Goal: Task Accomplishment & Management: Manage account settings

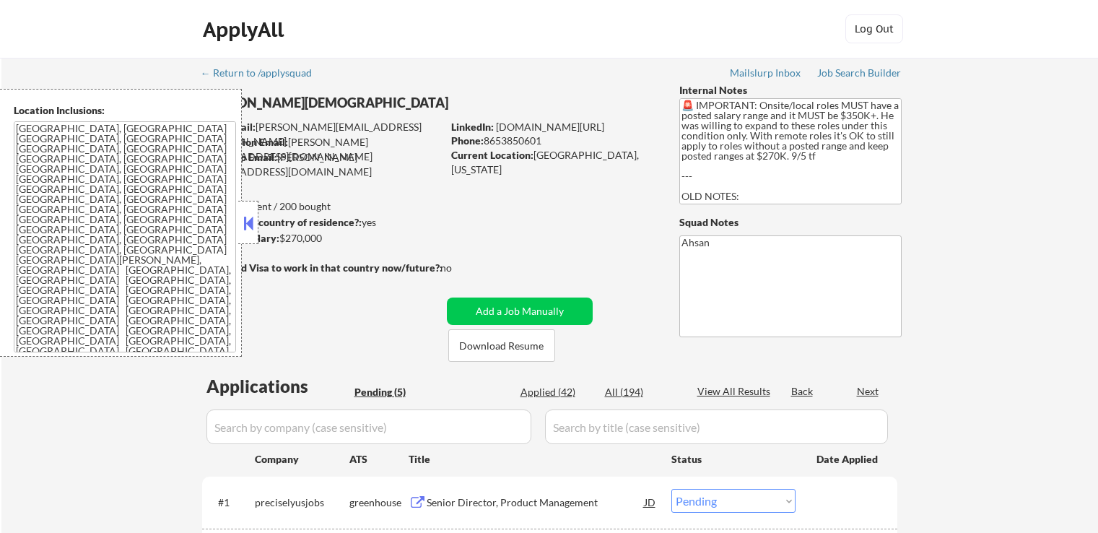
select select ""pending""
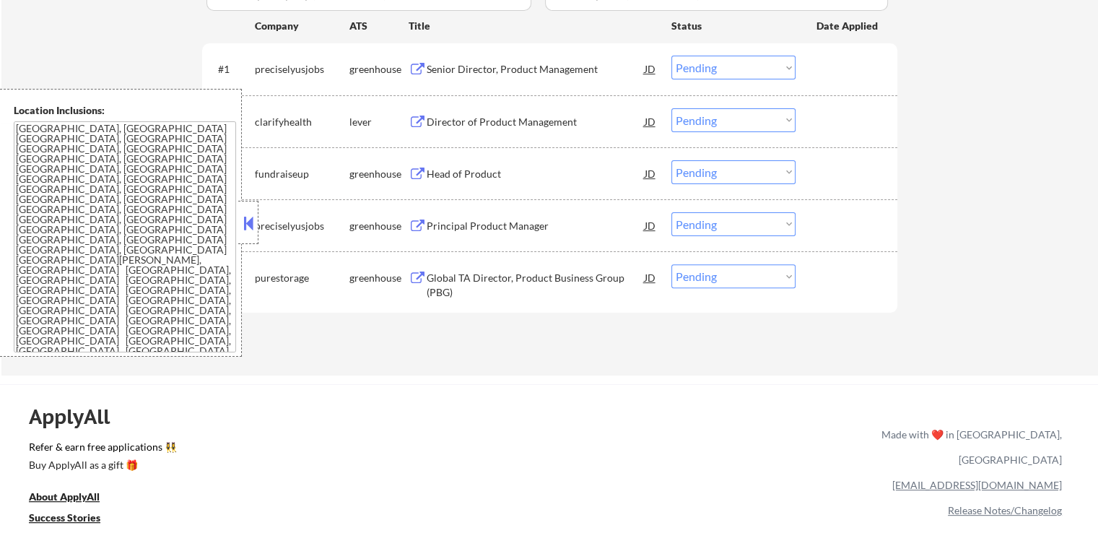
scroll to position [361, 0]
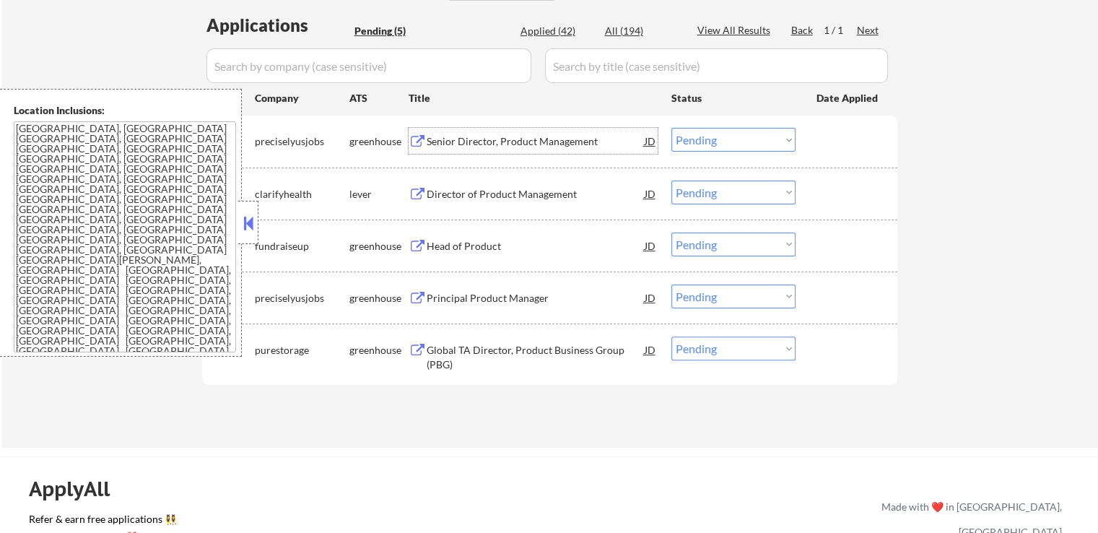
click at [416, 134] on div "Senior Director, Product Management JD" at bounding box center [532, 141] width 249 height 26
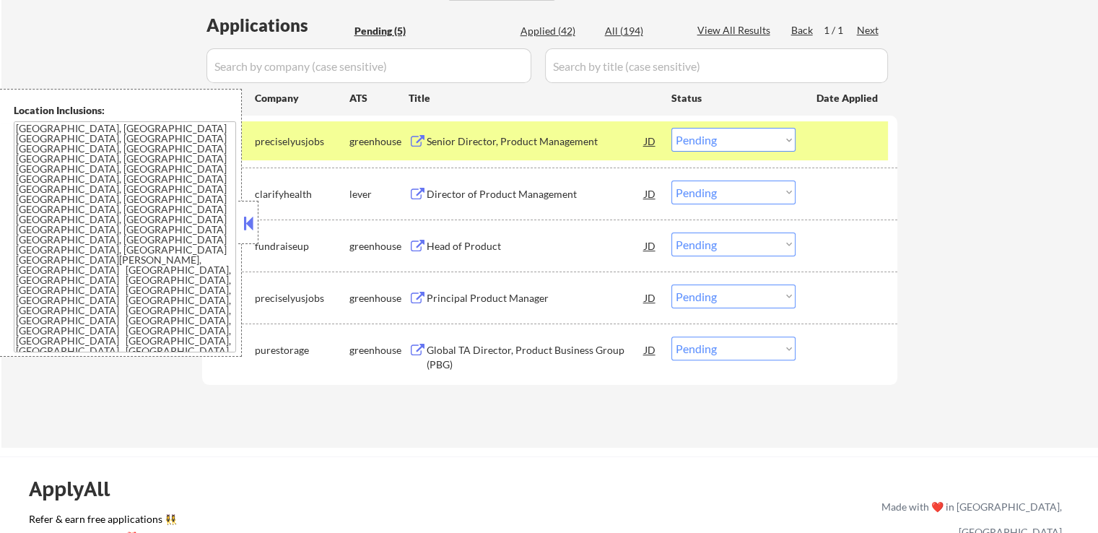
click at [418, 195] on button at bounding box center [417, 195] width 18 height 14
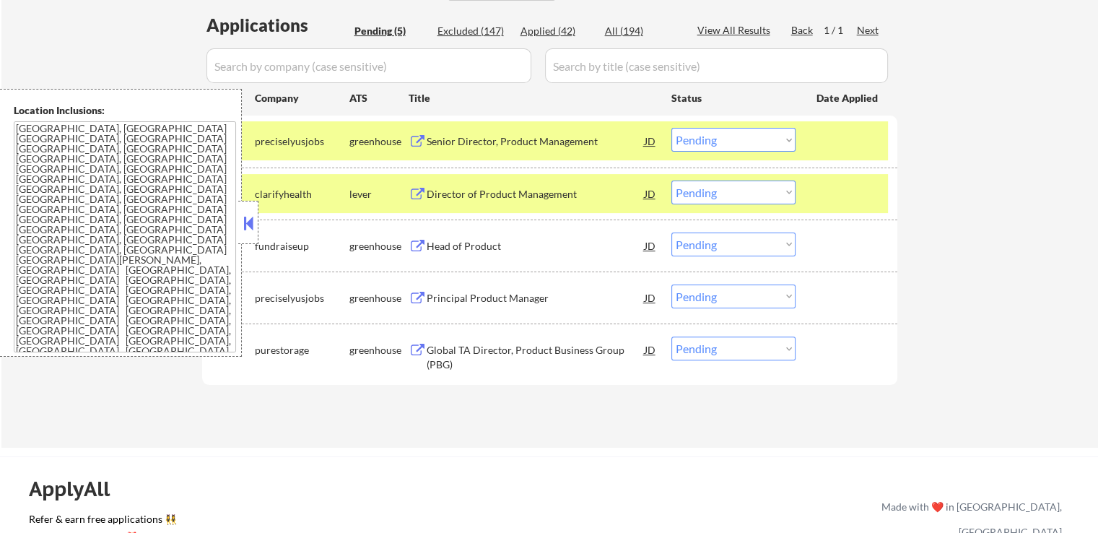
click at [419, 240] on button at bounding box center [417, 247] width 18 height 14
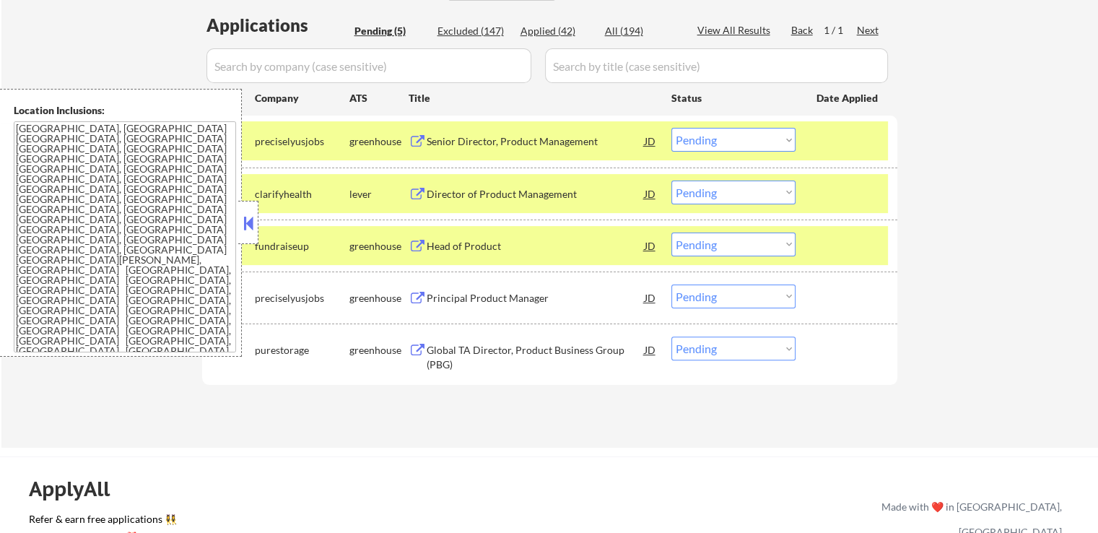
drag, startPoint x: 415, startPoint y: 298, endPoint x: 415, endPoint y: 331, distance: 32.5
click at [416, 297] on button at bounding box center [417, 299] width 18 height 14
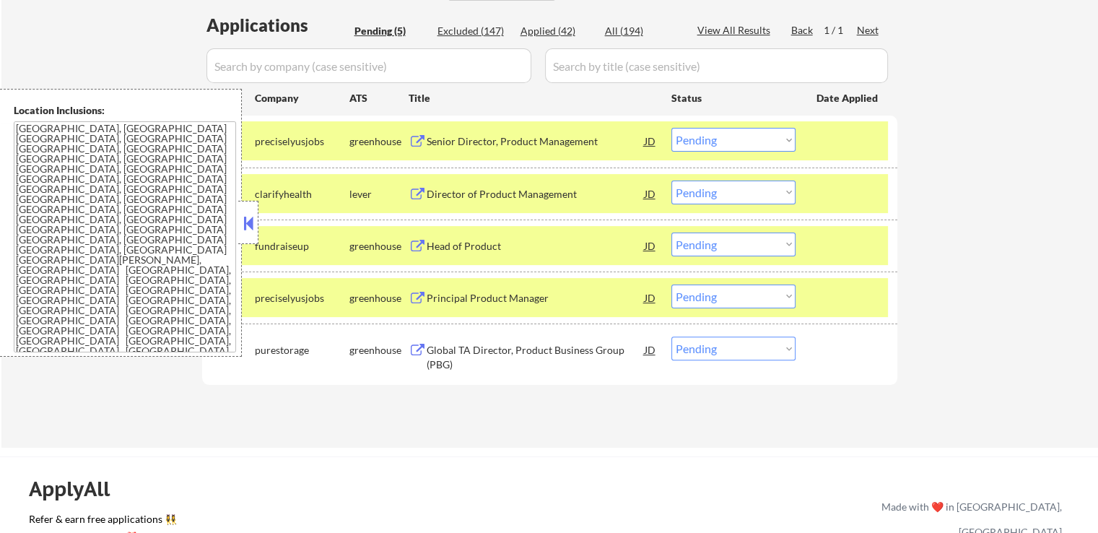
click at [413, 347] on button at bounding box center [417, 351] width 18 height 14
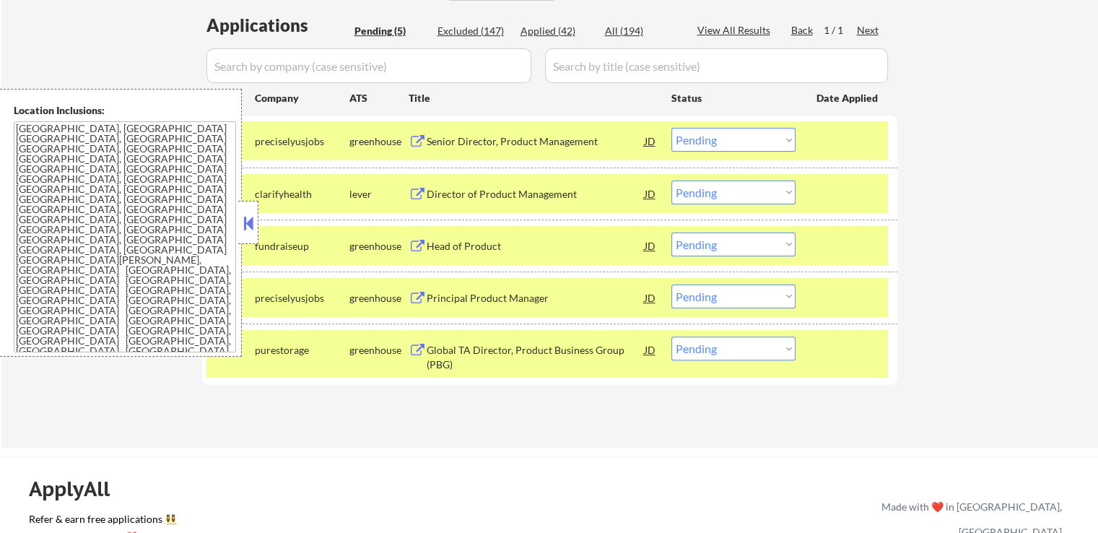
click at [738, 141] on select "Choose an option... Pending Applied Excluded (Questions) Excluded (Expired) Exc…" at bounding box center [733, 140] width 124 height 24
click at [671, 128] on select "Choose an option... Pending Applied Excluded (Questions) Excluded (Expired) Exc…" at bounding box center [733, 140] width 124 height 24
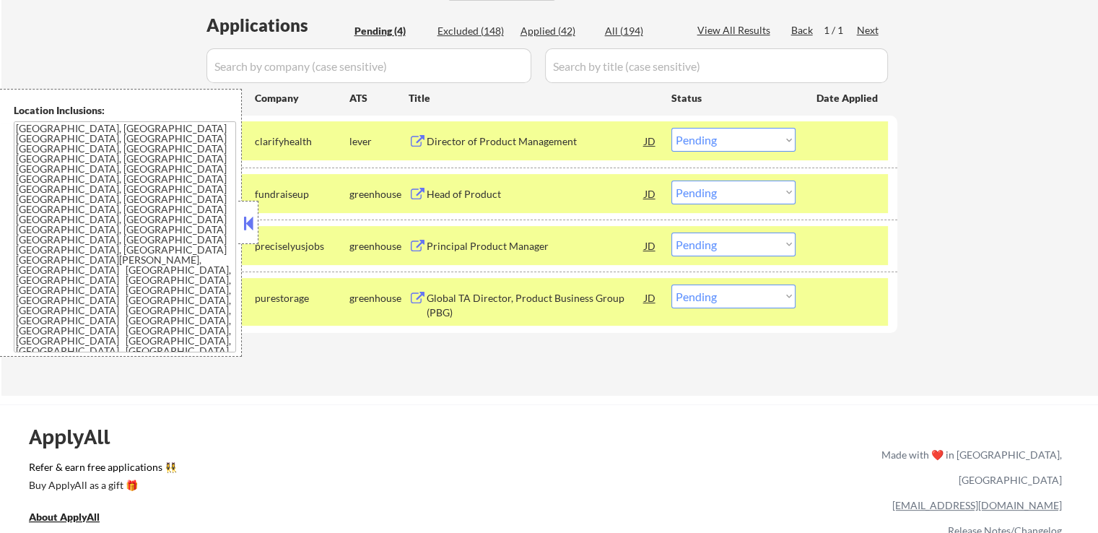
click at [700, 146] on select "Choose an option... Pending Applied Excluded (Questions) Excluded (Expired) Exc…" at bounding box center [733, 140] width 124 height 24
click at [671, 128] on select "Choose an option... Pending Applied Excluded (Questions) Excluded (Expired) Exc…" at bounding box center [733, 140] width 124 height 24
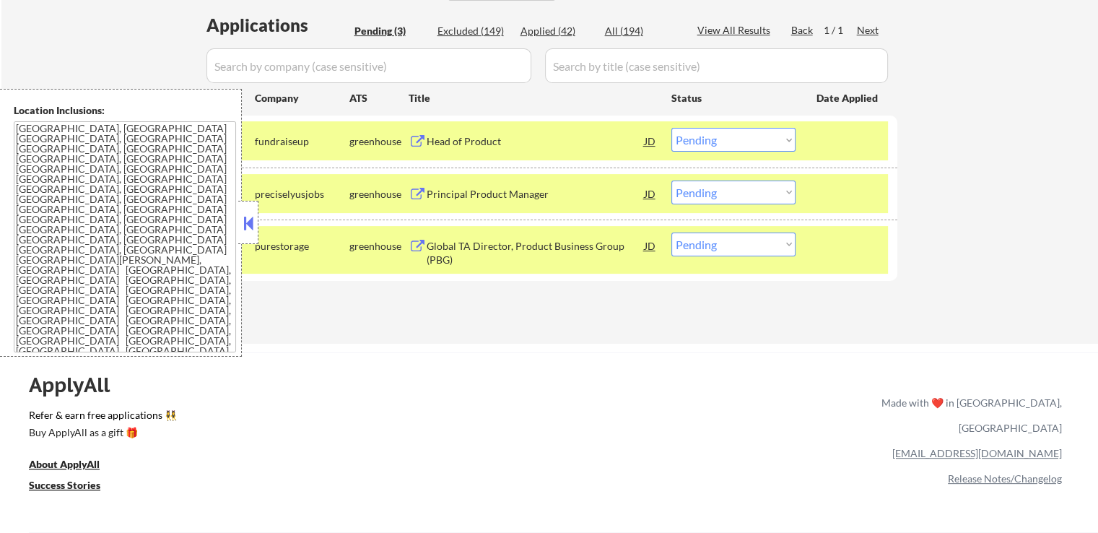
click at [717, 139] on select "Choose an option... Pending Applied Excluded (Questions) Excluded (Expired) Exc…" at bounding box center [733, 140] width 124 height 24
click at [671, 128] on select "Choose an option... Pending Applied Excluded (Questions) Excluded (Expired) Exc…" at bounding box center [733, 140] width 124 height 24
select select ""pending""
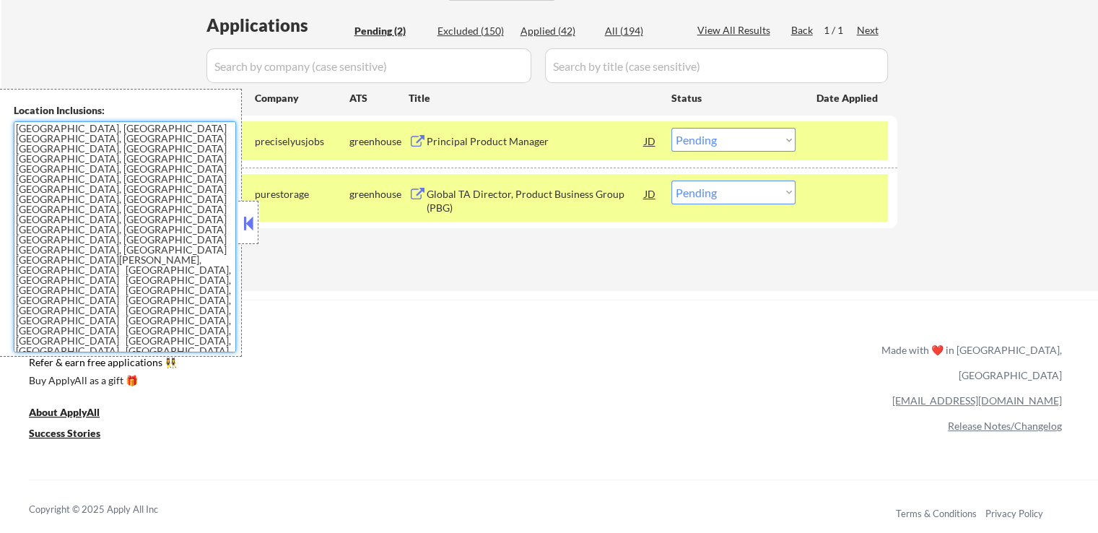
click at [751, 194] on select "Choose an option... Pending Applied Excluded (Questions) Excluded (Expired) Exc…" at bounding box center [733, 192] width 124 height 24
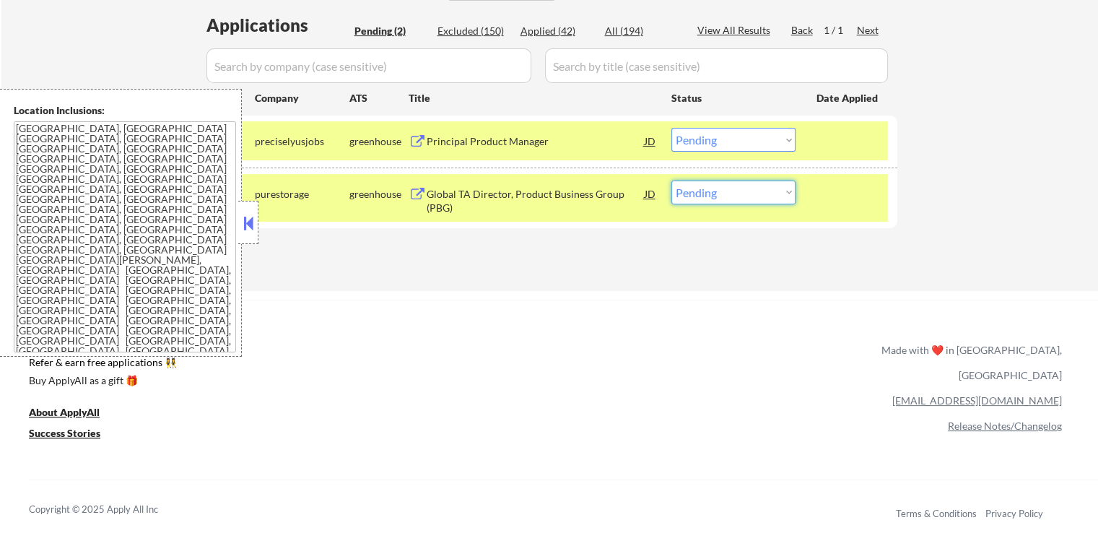
select select ""excluded__salary_""
click at [671, 180] on select "Choose an option... Pending Applied Excluded (Questions) Excluded (Expired) Exc…" at bounding box center [733, 192] width 124 height 24
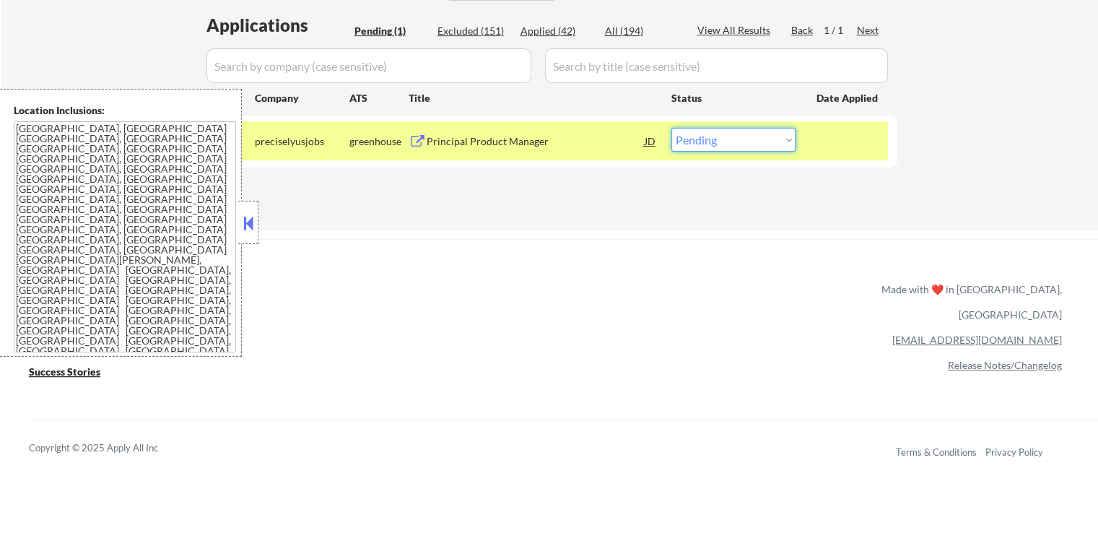
click at [696, 139] on select "Choose an option... Pending Applied Excluded (Questions) Excluded (Expired) Exc…" at bounding box center [733, 140] width 124 height 24
select select ""applied""
click at [671, 128] on select "Choose an option... Pending Applied Excluded (Questions) Excluded (Expired) Exc…" at bounding box center [733, 140] width 124 height 24
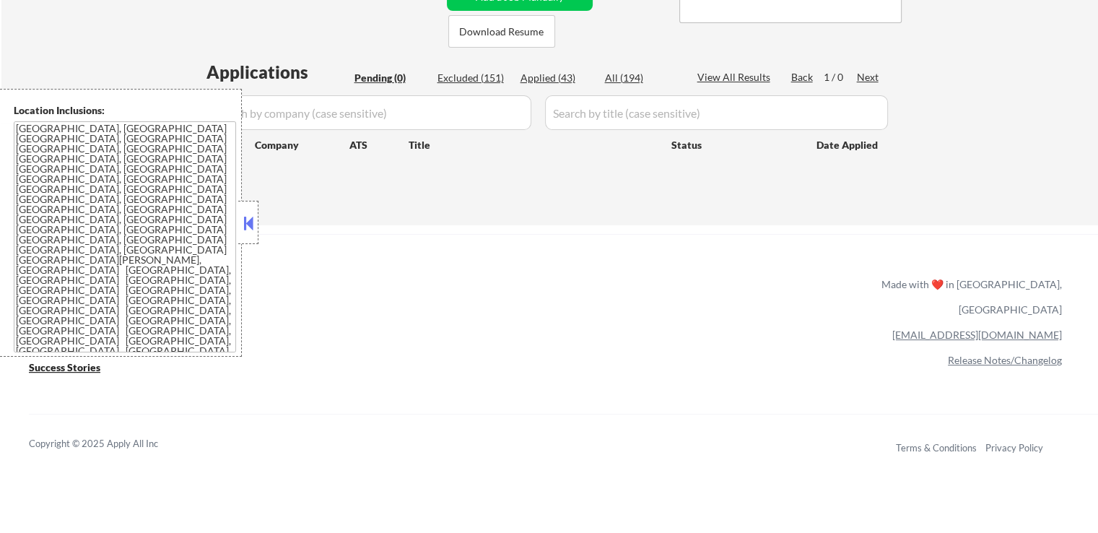
scroll to position [289, 0]
